Goal: Information Seeking & Learning: Learn about a topic

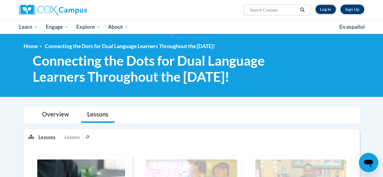
click at [322, 9] on link "Log In" at bounding box center [325, 10] width 21 height 10
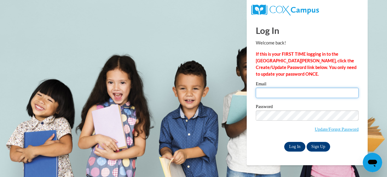
type input "kelly.willis@bcesc.org"
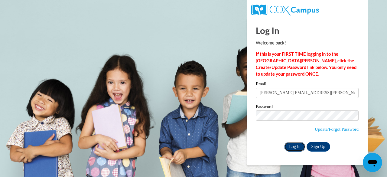
click at [295, 147] on input "Log In" at bounding box center [294, 147] width 21 height 10
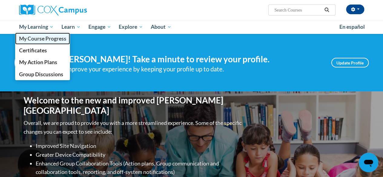
click at [46, 36] on span "My Course Progress" at bounding box center [42, 38] width 47 height 6
click at [45, 41] on span "My Course Progress" at bounding box center [42, 38] width 47 height 6
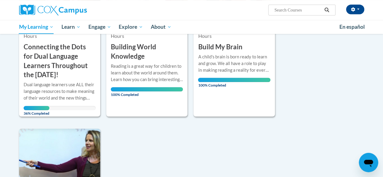
scroll to position [157, 0]
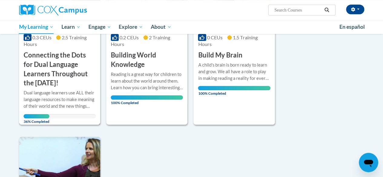
click at [58, 70] on h3 "Connecting the Dots for Dual Language Learners Throughout the [DATE]!" at bounding box center [60, 69] width 72 height 37
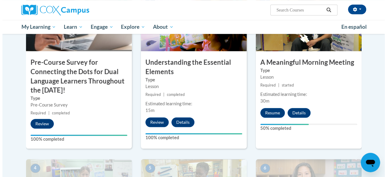
scroll to position [194, 0]
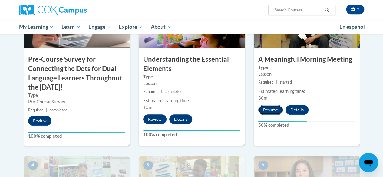
click at [275, 106] on button "Resume" at bounding box center [270, 110] width 25 height 10
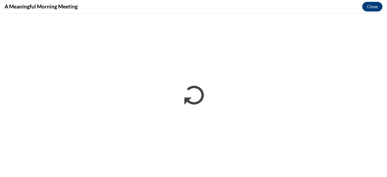
scroll to position [0, 0]
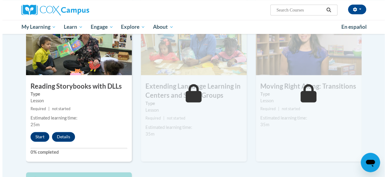
scroll to position [339, 0]
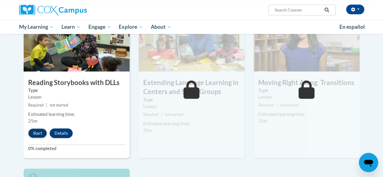
click at [34, 132] on button "Start" at bounding box center [37, 133] width 19 height 10
